Goal: Task Accomplishment & Management: Use online tool/utility

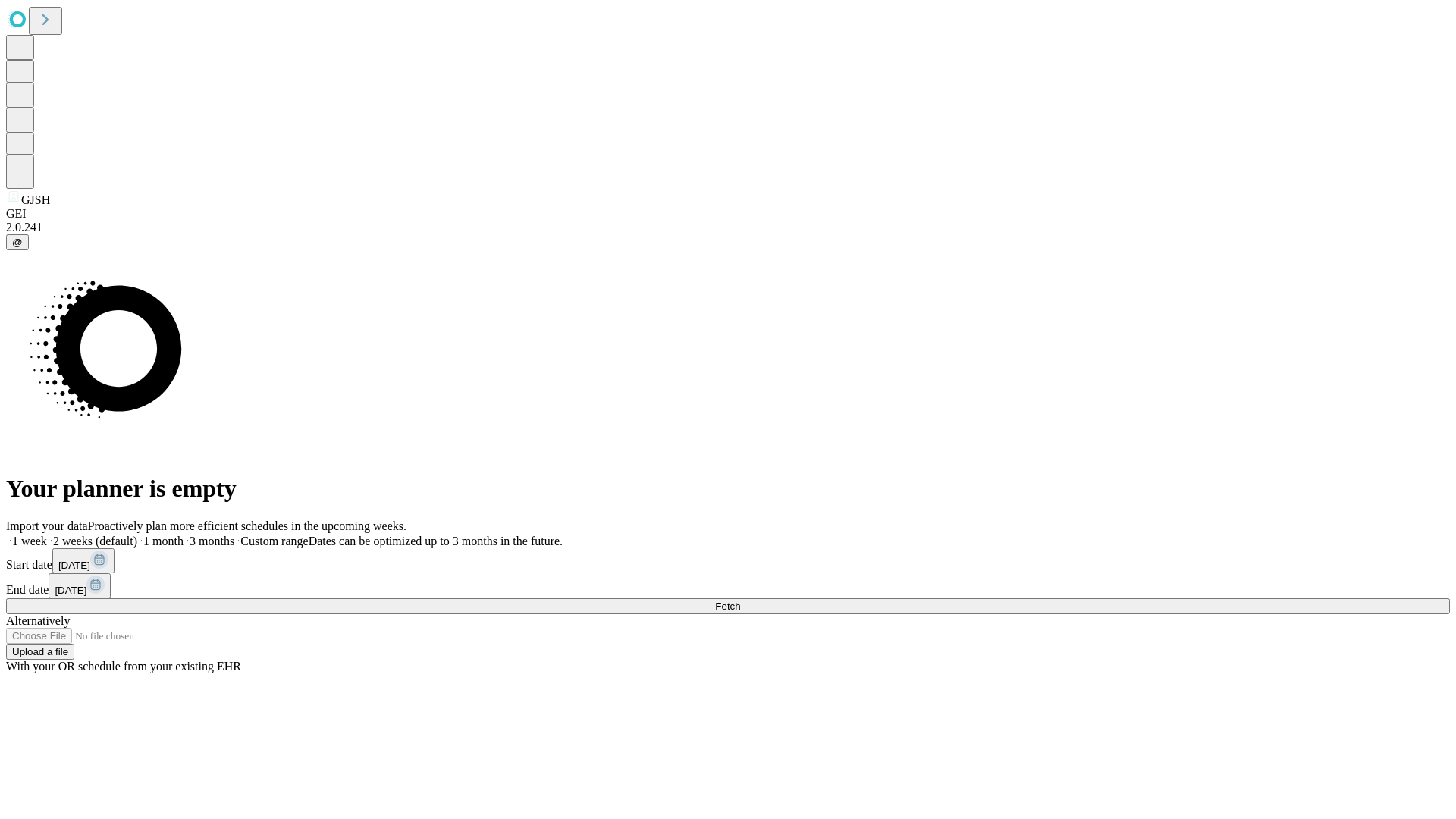
click at [740, 601] on span "Fetch" at bounding box center [728, 606] width 25 height 11
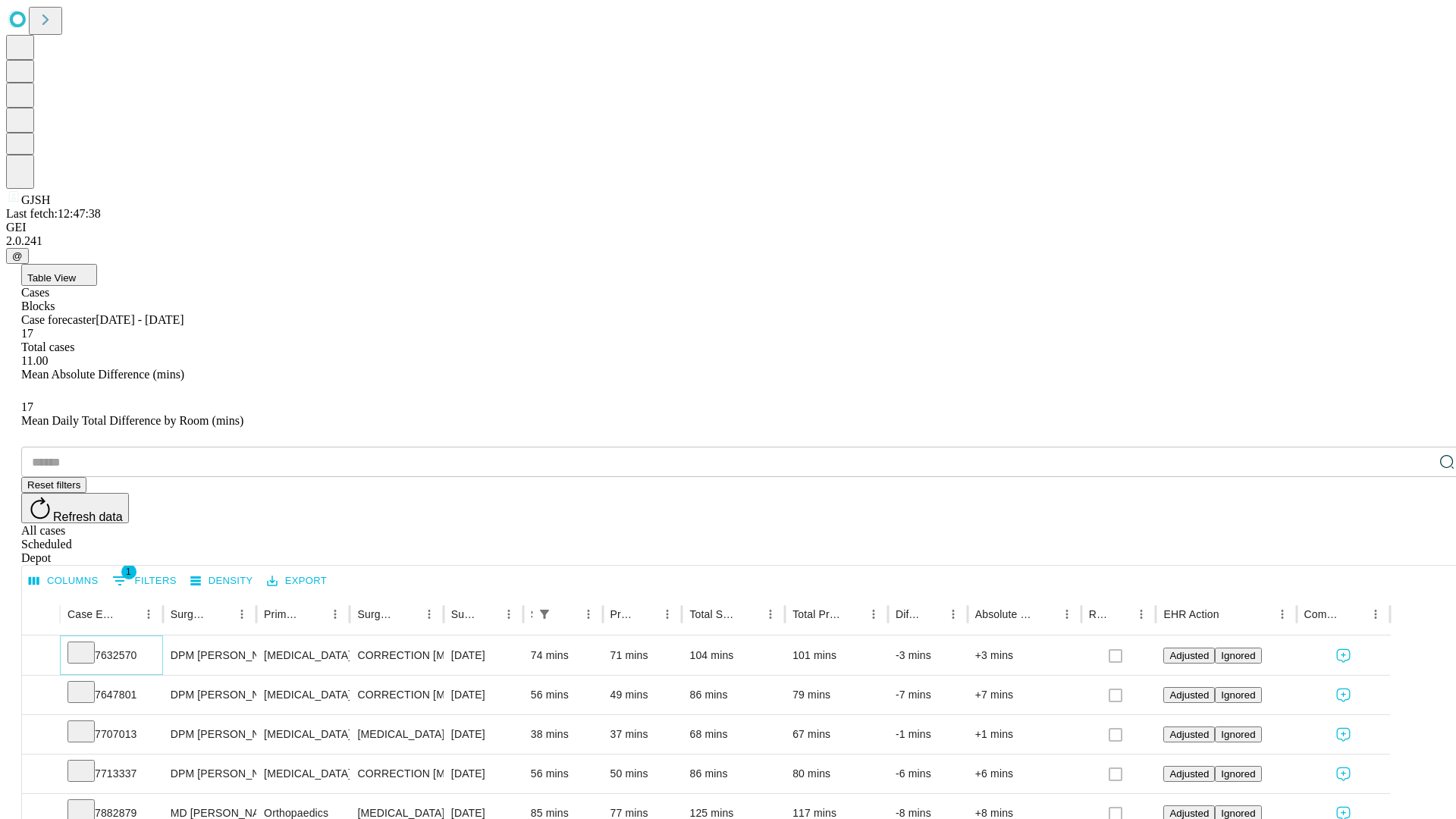
click at [88, 644] on icon at bounding box center [80, 651] width 15 height 15
